Goal: Transaction & Acquisition: Download file/media

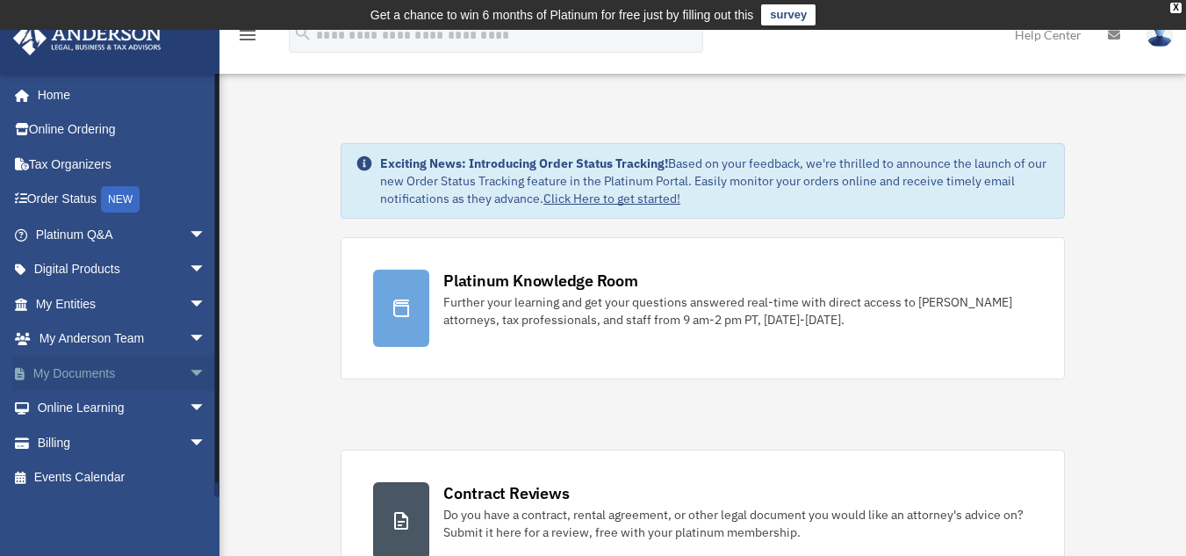
click at [189, 363] on span "arrow_drop_down" at bounding box center [206, 374] width 35 height 36
click at [79, 400] on link "Box" at bounding box center [129, 408] width 208 height 35
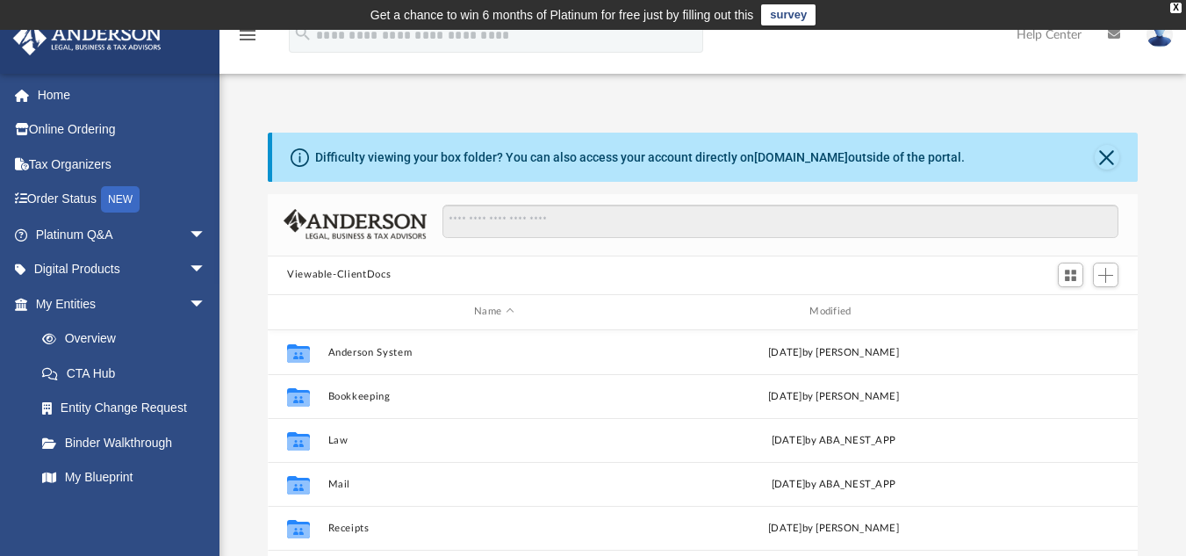
scroll to position [386, 857]
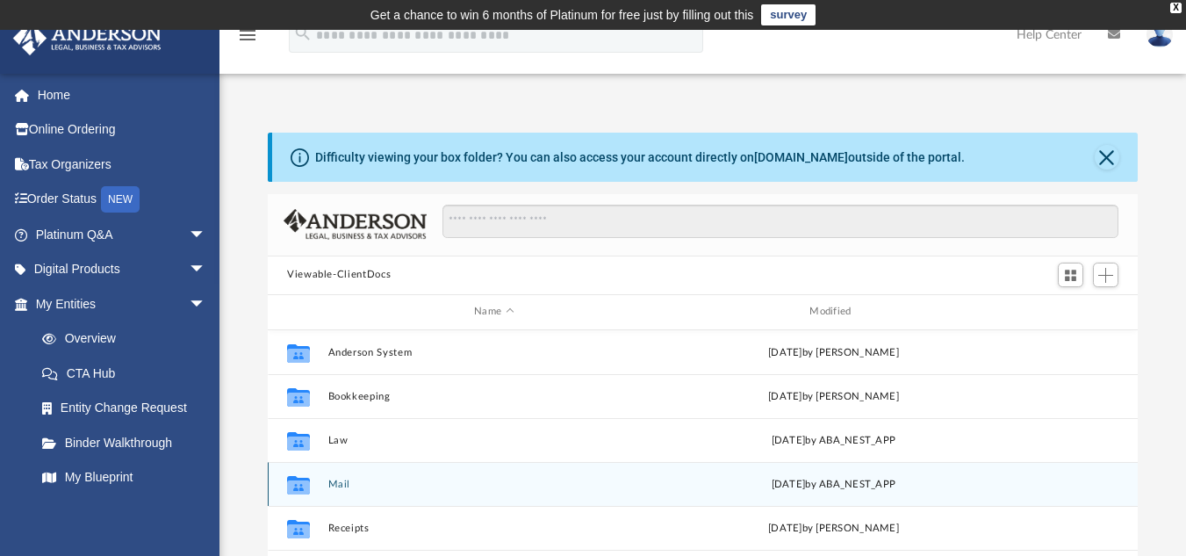
click at [335, 479] on button "Mail" at bounding box center [494, 483] width 332 height 11
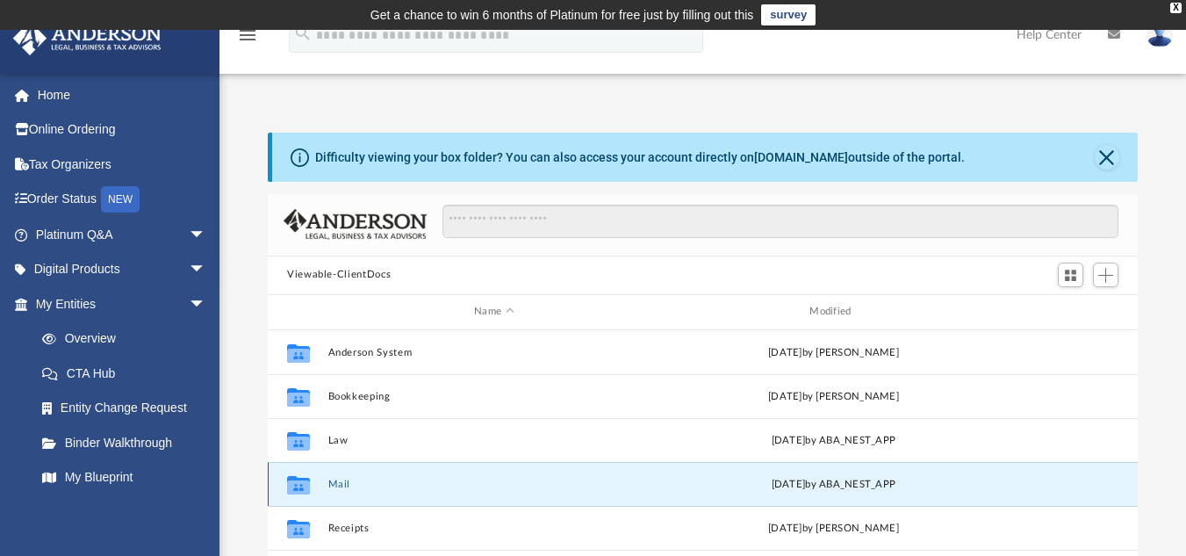
click at [335, 479] on button "Mail" at bounding box center [494, 483] width 332 height 11
click at [345, 489] on button "Mail" at bounding box center [494, 483] width 332 height 11
click at [328, 488] on button "Mail" at bounding box center [494, 483] width 332 height 11
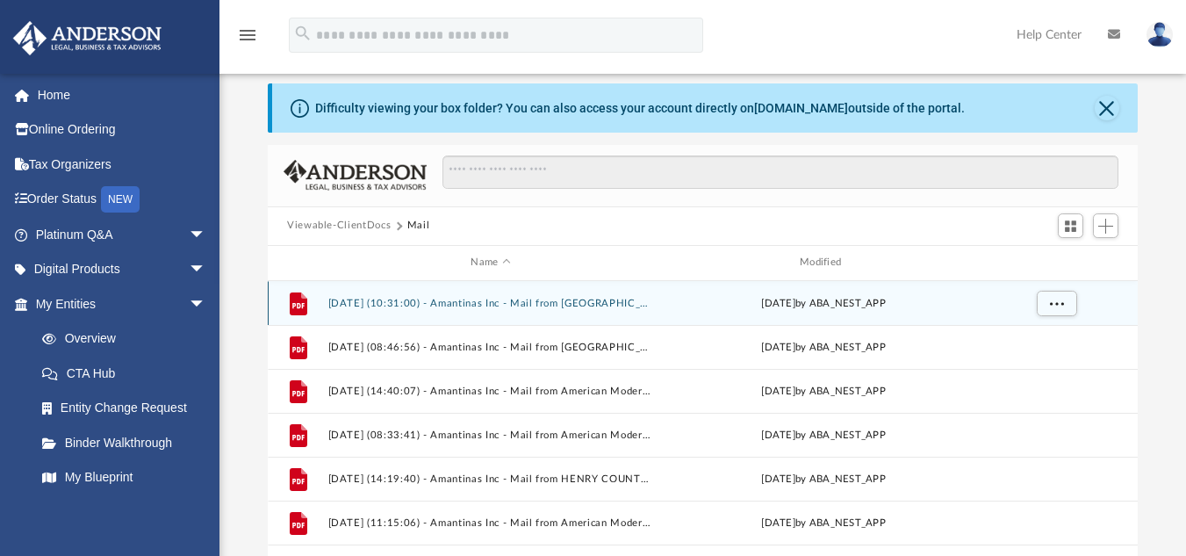
scroll to position [92, 0]
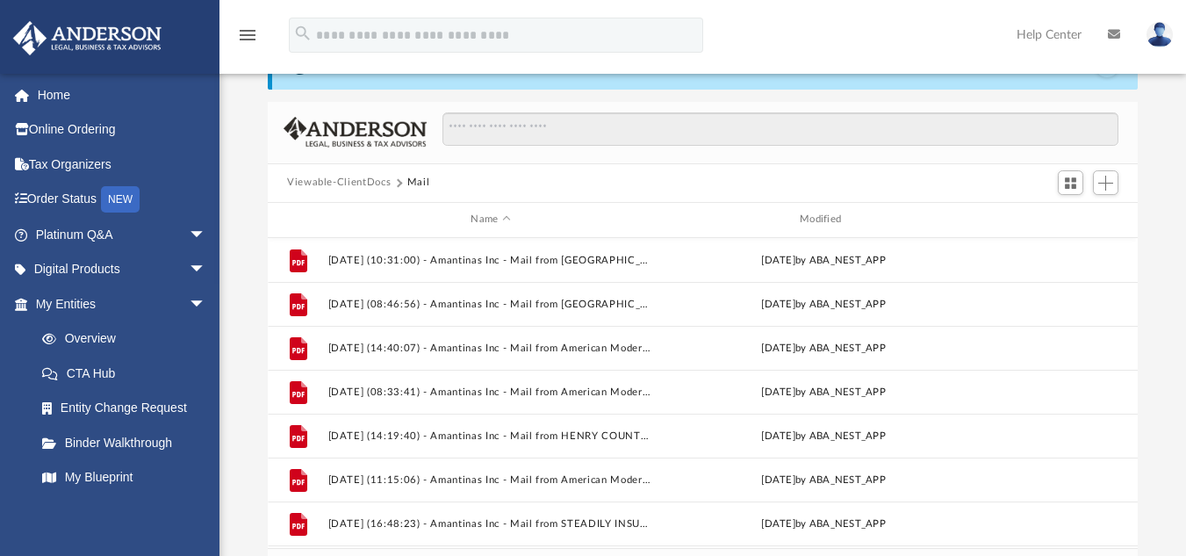
click at [378, 182] on button "Viewable-ClientDocs" at bounding box center [339, 183] width 104 height 16
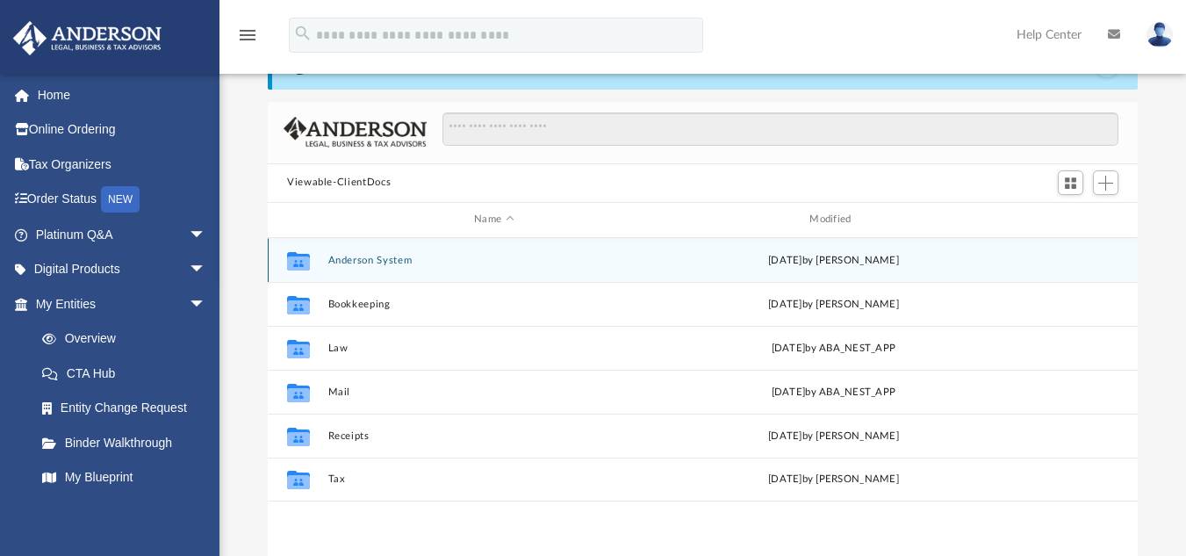
scroll to position [386, 857]
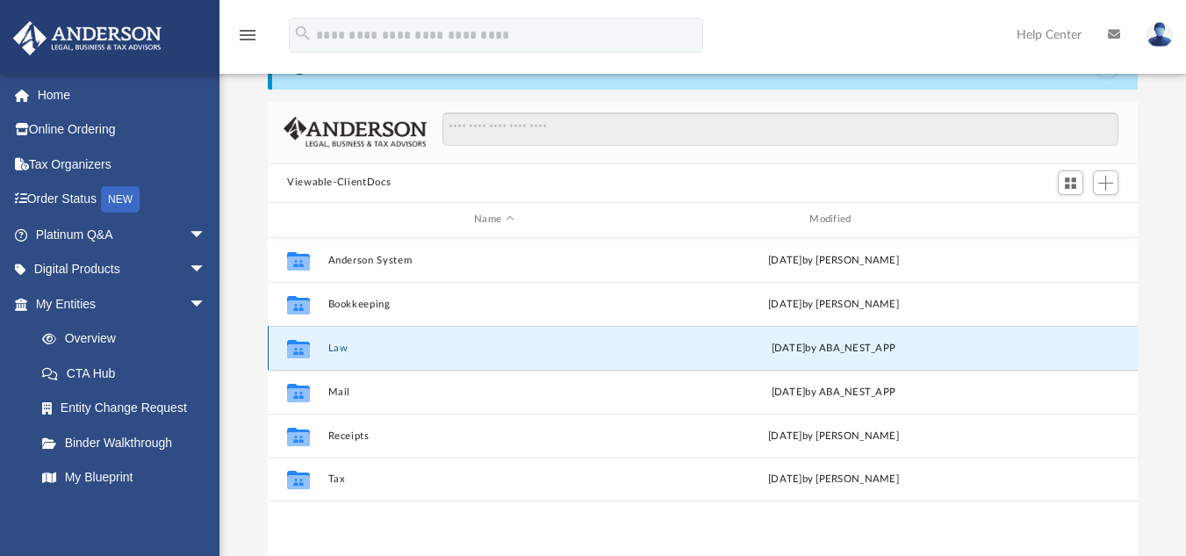
click at [335, 350] on button "Law" at bounding box center [494, 347] width 332 height 11
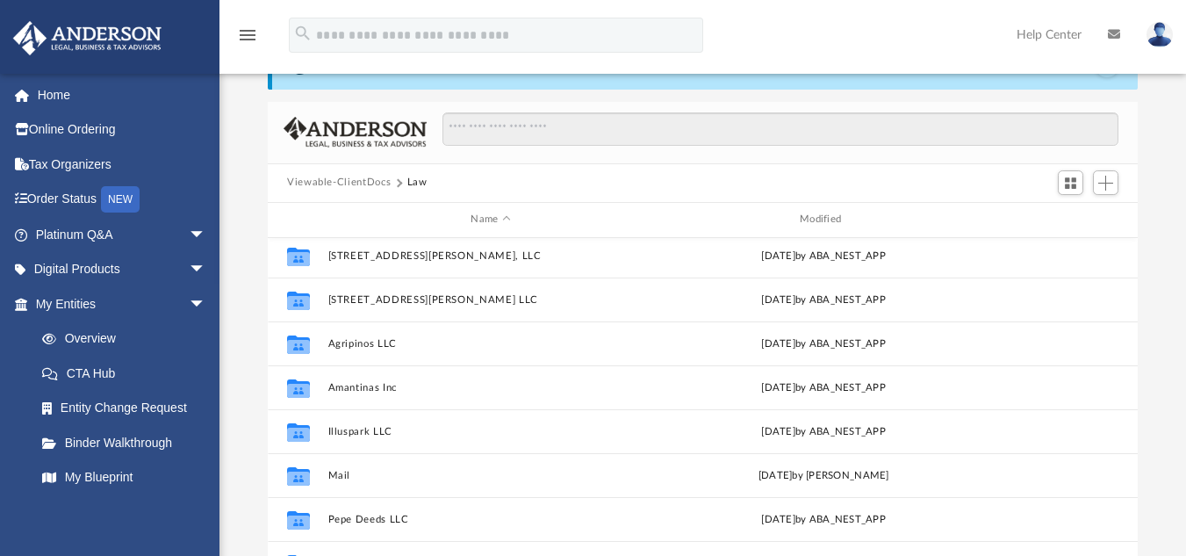
scroll to position [54, 0]
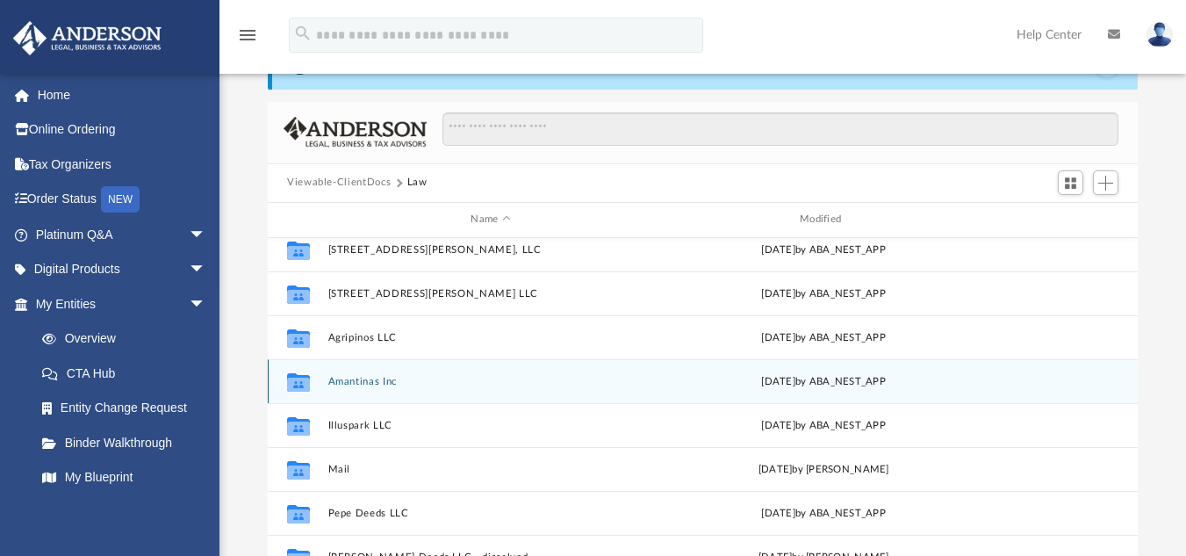
click at [381, 376] on button "Amantinas Inc" at bounding box center [491, 380] width 326 height 11
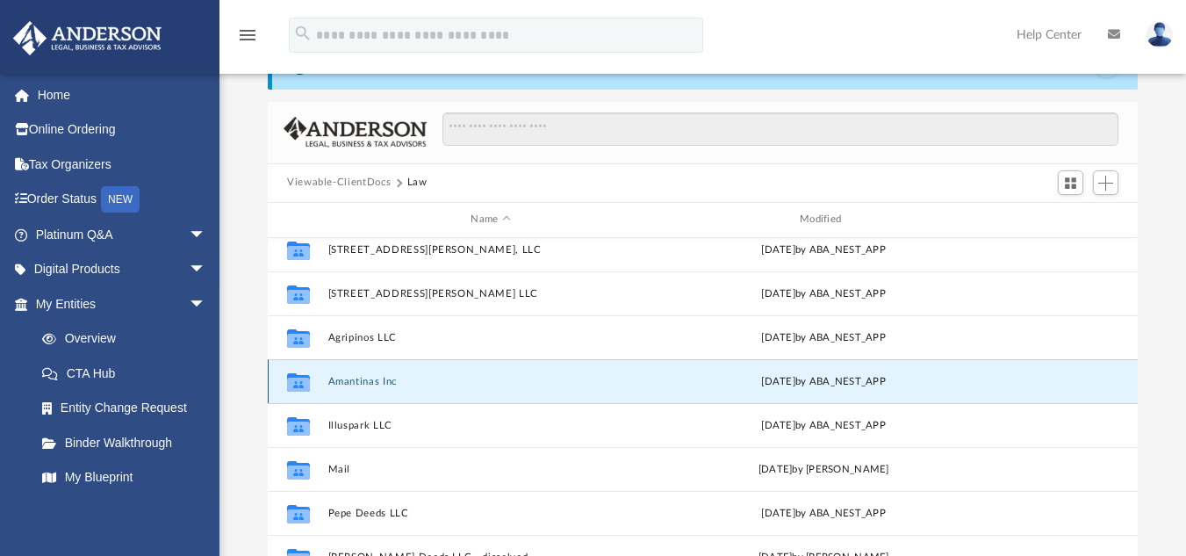
click at [381, 376] on button "Amantinas Inc" at bounding box center [491, 380] width 326 height 11
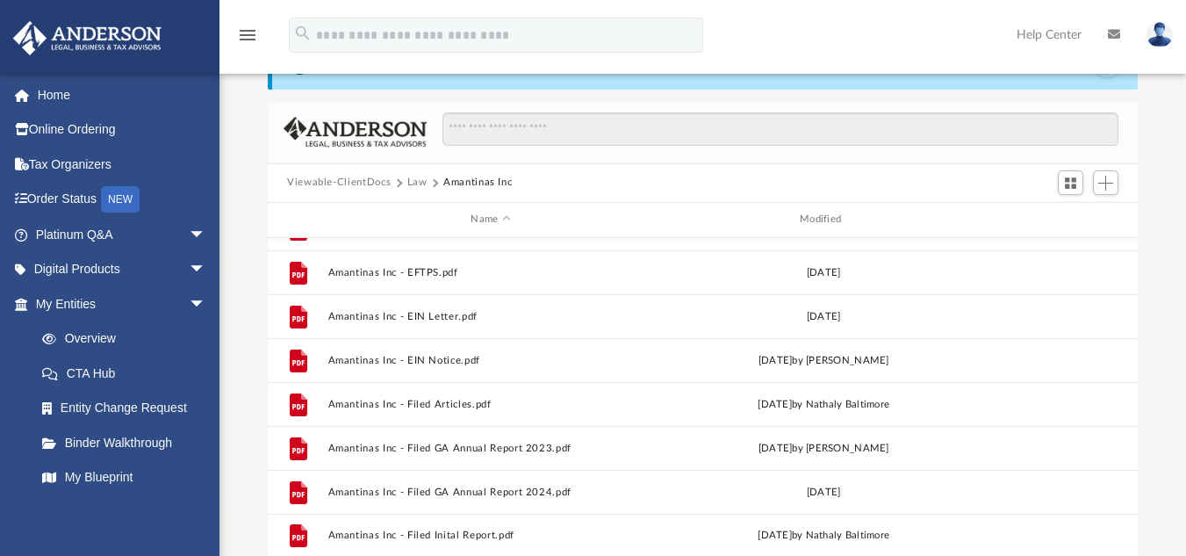
scroll to position [0, 0]
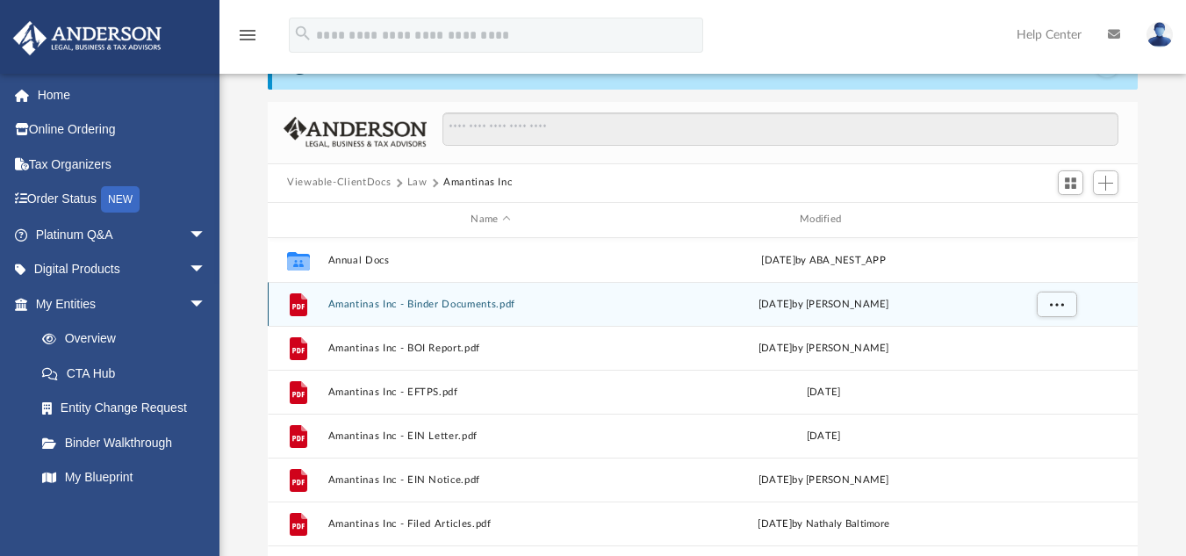
click at [364, 302] on button "Amantinas Inc - Binder Documents.pdf" at bounding box center [491, 303] width 326 height 11
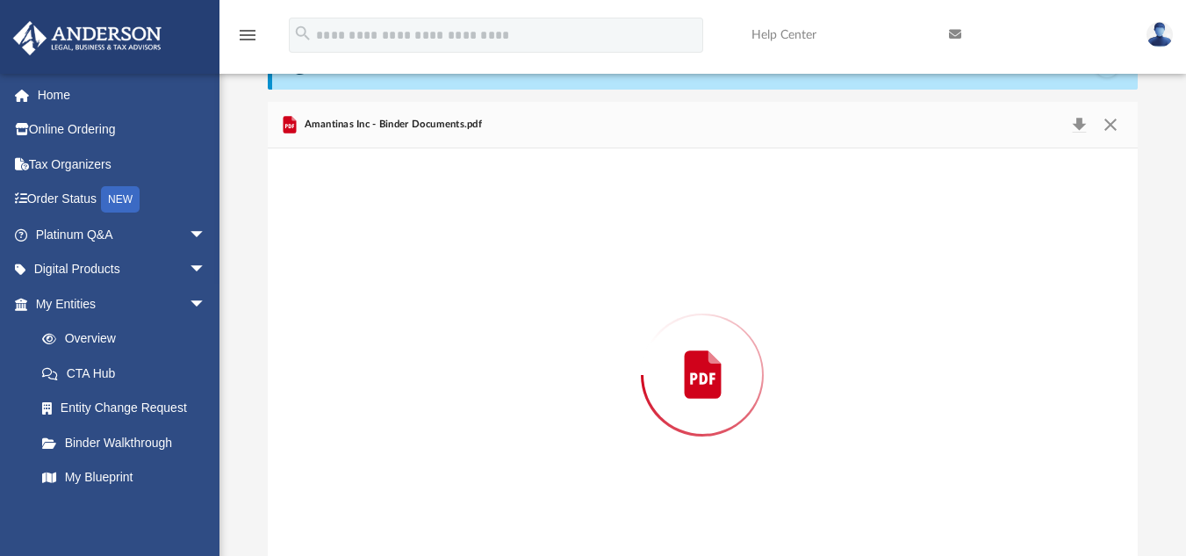
scroll to position [138, 0]
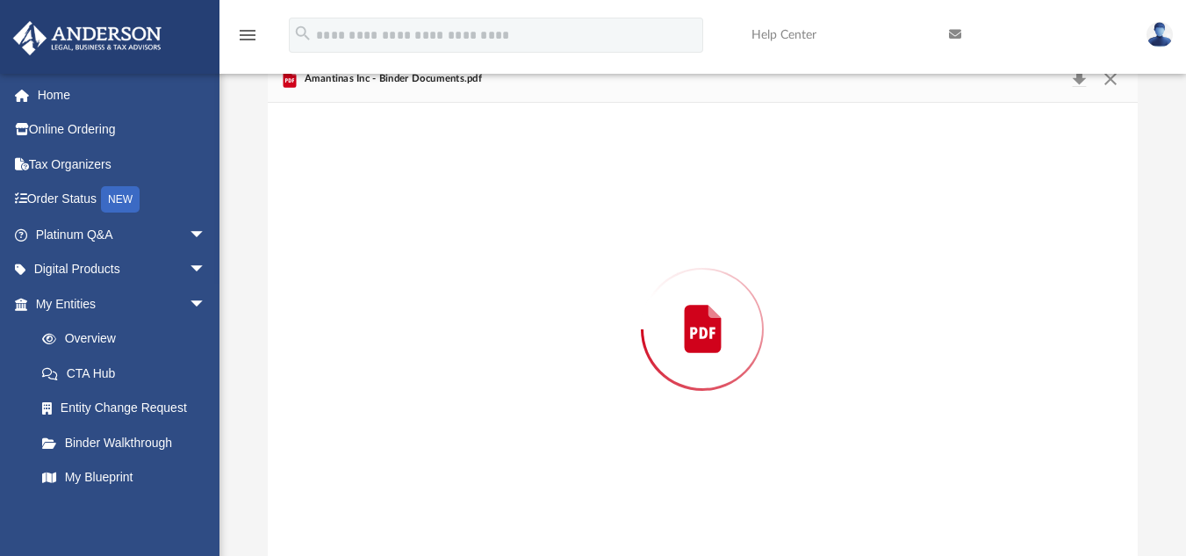
click at [364, 302] on div "Preview" at bounding box center [703, 329] width 870 height 453
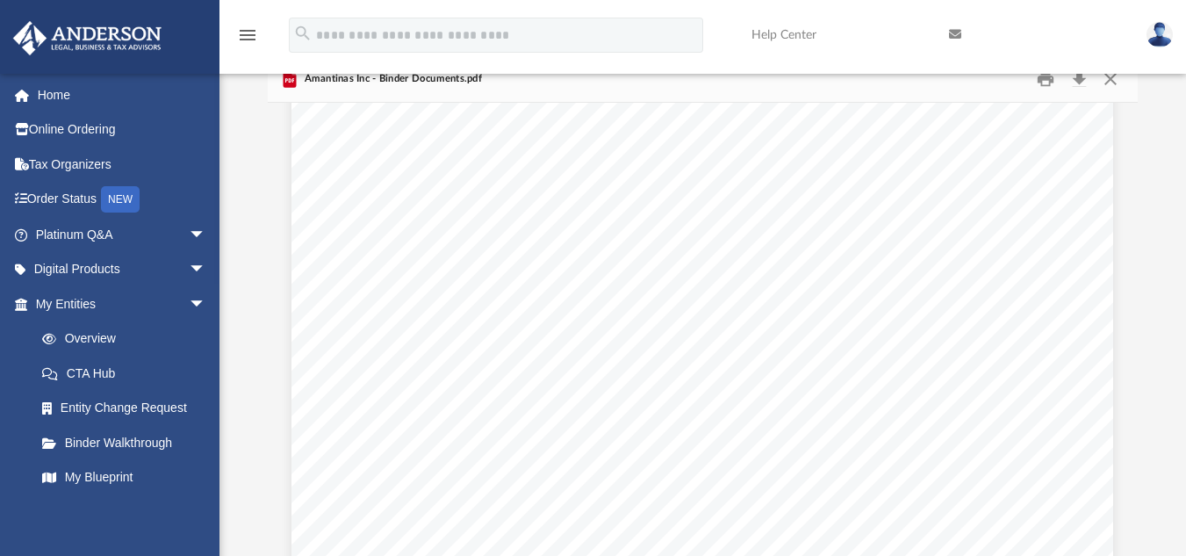
scroll to position [129261, 0]
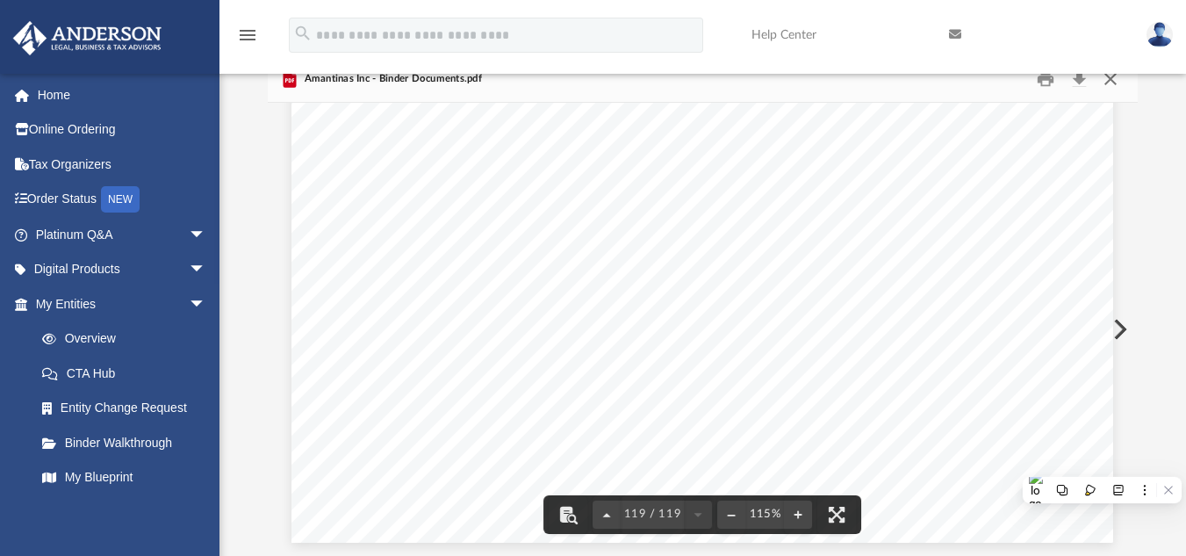
click at [1106, 83] on button "Close" at bounding box center [1111, 78] width 32 height 27
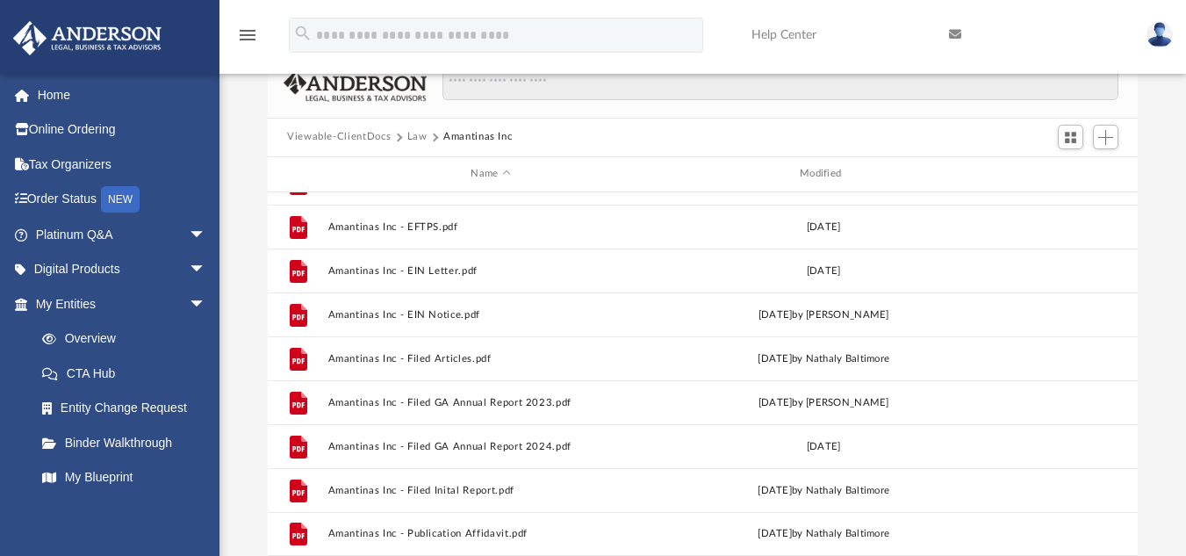
scroll to position [119, 0]
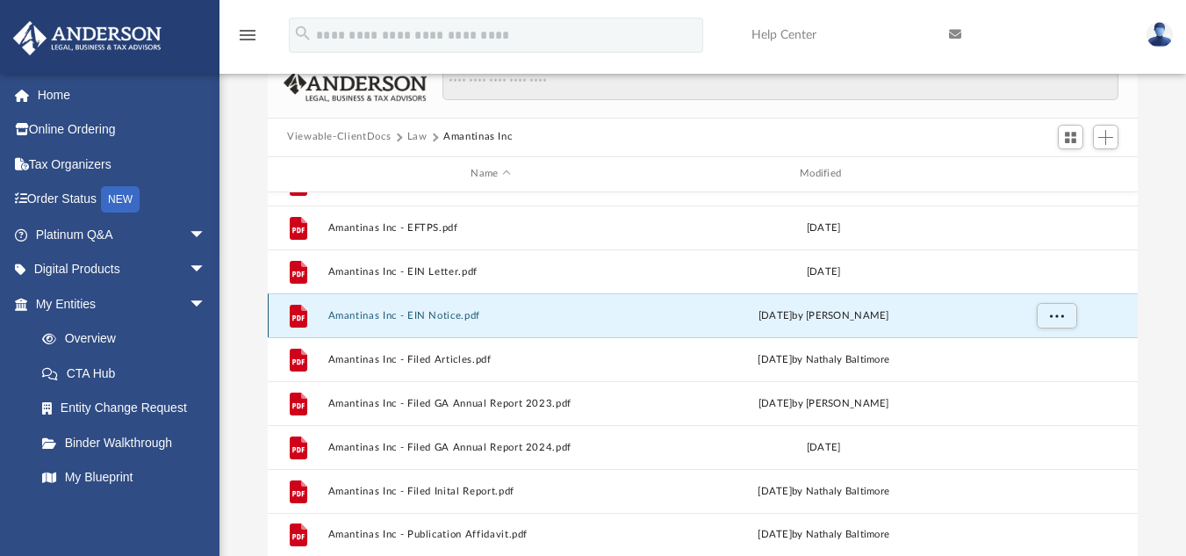
click at [414, 320] on button "Amantinas Inc - EIN Notice.pdf" at bounding box center [491, 314] width 326 height 11
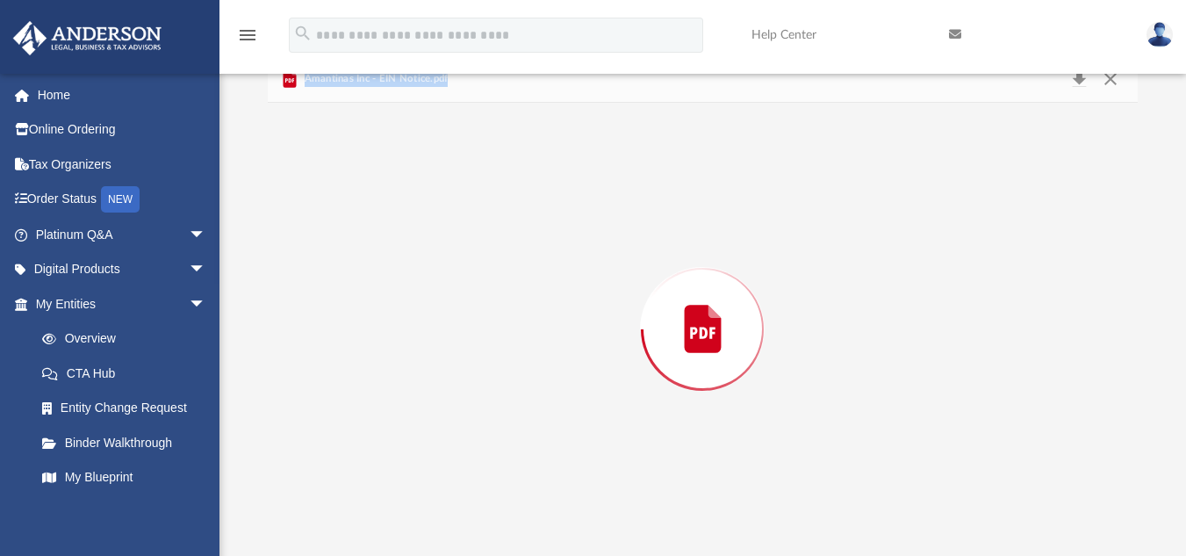
click at [414, 320] on div "Preview" at bounding box center [703, 329] width 870 height 453
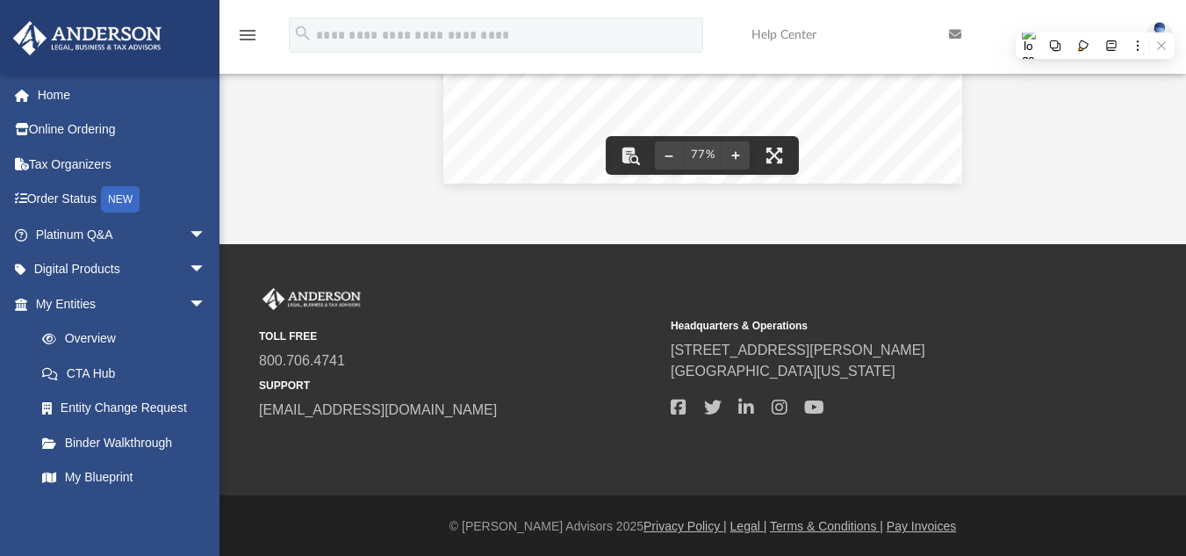
scroll to position [0, 0]
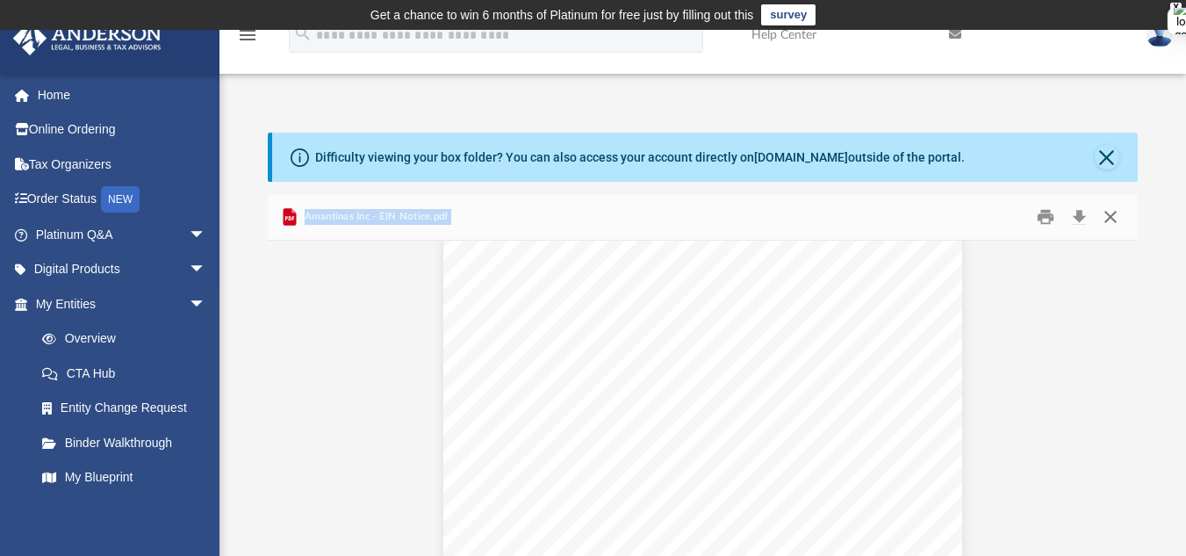
click at [1103, 219] on button "Close" at bounding box center [1111, 216] width 32 height 27
